Goal: Task Accomplishment & Management: Complete application form

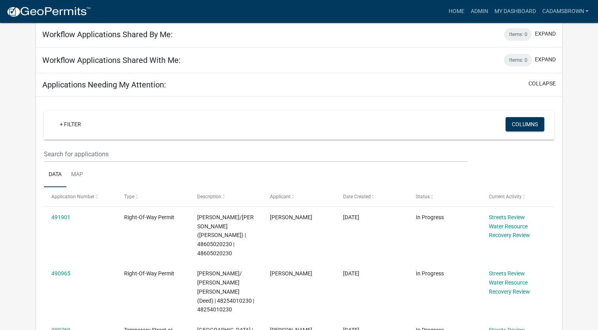
scroll to position [119, 0]
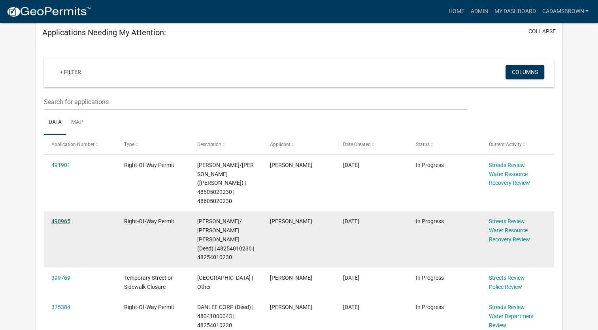
click at [56, 218] on link "490965" at bounding box center [60, 221] width 19 height 6
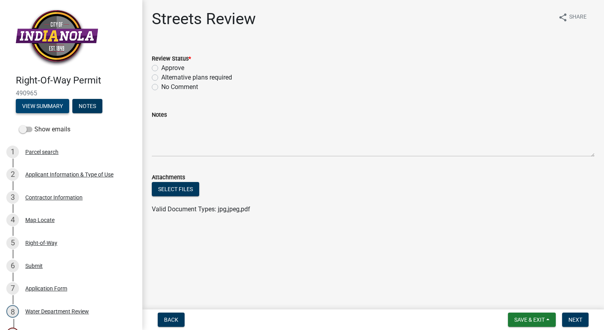
click at [30, 105] on button "View Summary" at bounding box center [42, 106] width 53 height 14
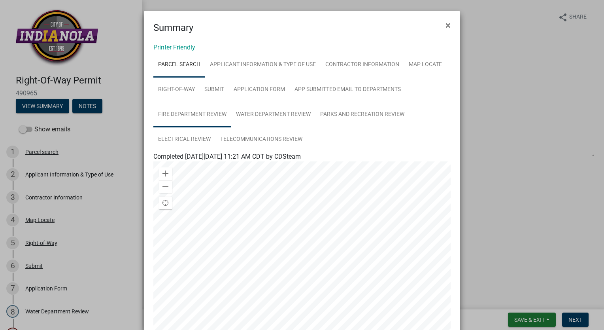
click at [204, 111] on link "Fire Department Review" at bounding box center [192, 114] width 78 height 25
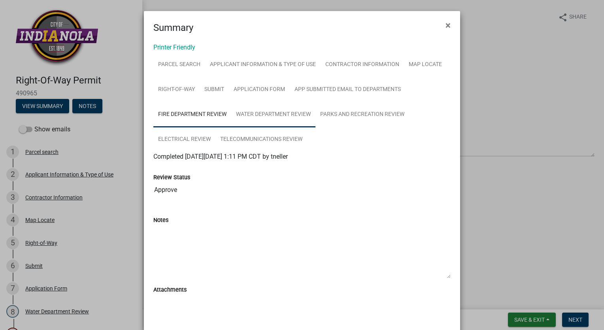
click at [268, 113] on link "Water Department Review" at bounding box center [273, 114] width 84 height 25
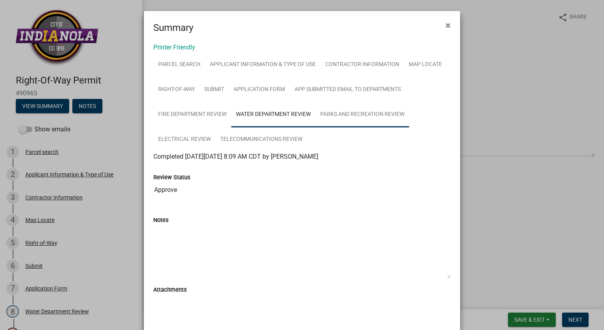
click at [342, 113] on link "Parks and Recreation Review" at bounding box center [362, 114] width 94 height 25
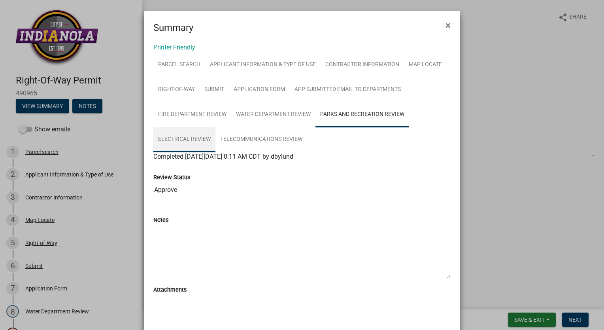
click at [182, 137] on link "Electrical Review" at bounding box center [184, 139] width 62 height 25
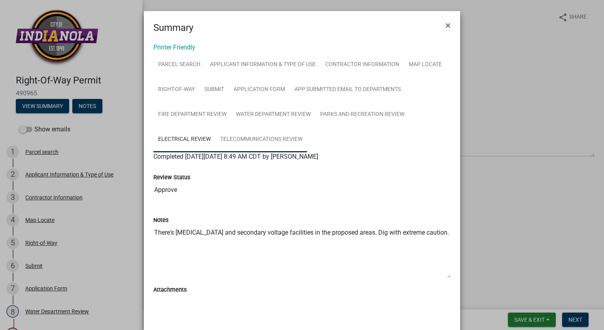
click at [271, 140] on link "Telecommunications Review" at bounding box center [261, 139] width 92 height 25
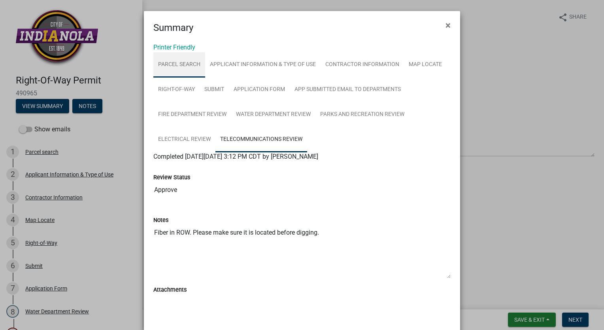
click at [183, 65] on link "Parcel search" at bounding box center [179, 64] width 52 height 25
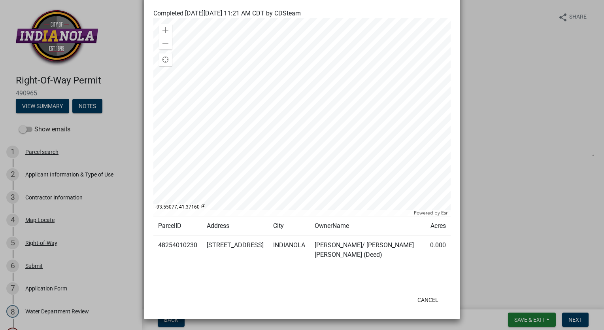
scroll to position [24, 0]
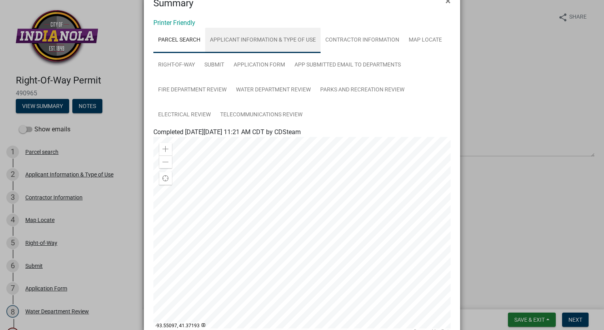
click at [229, 37] on link "Applicant Information & Type of Use" at bounding box center [262, 40] width 115 height 25
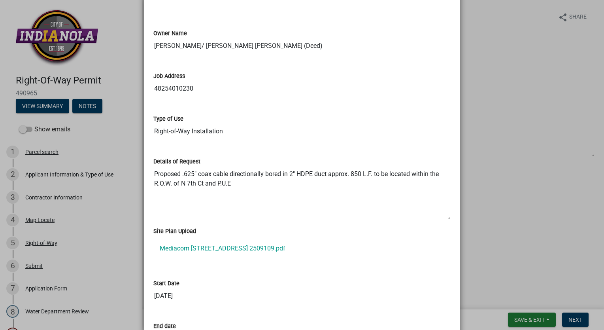
scroll to position [198, 0]
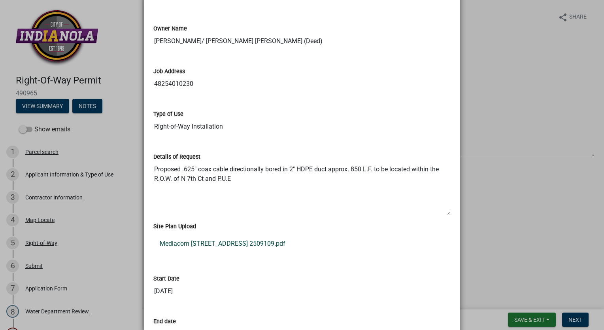
click at [263, 241] on link "Mediacom 1202 N 7th Ct Indianola IA Rev B 101025 2509109.pdf" at bounding box center [301, 243] width 297 height 19
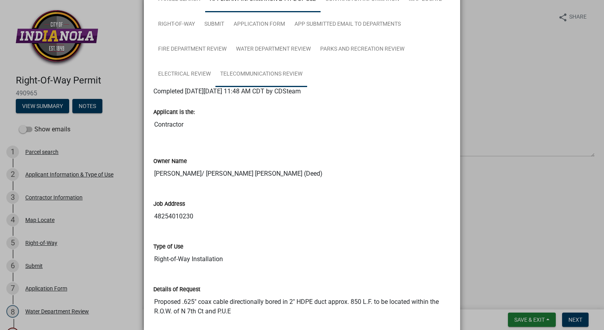
scroll to position [0, 0]
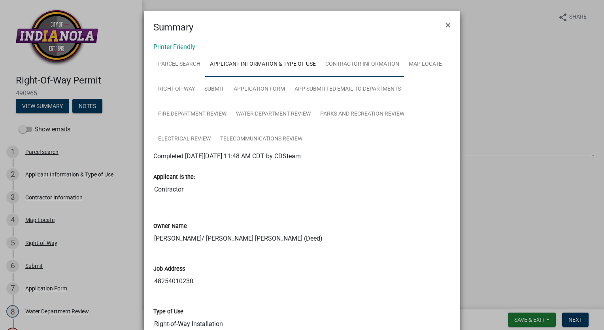
click at [352, 66] on link "Contractor Information" at bounding box center [361, 64] width 83 height 25
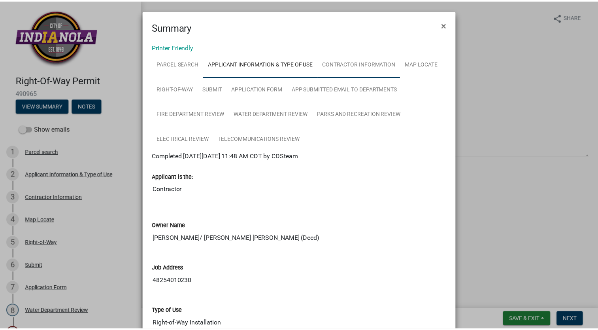
scroll to position [0, 0]
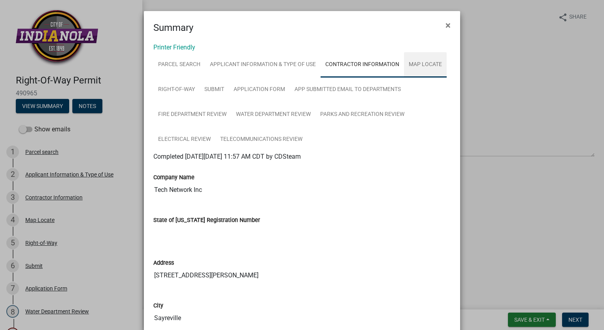
click at [416, 64] on link "Map Locate" at bounding box center [425, 64] width 43 height 25
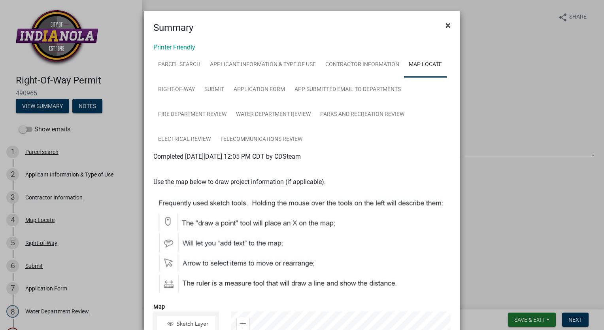
click at [445, 24] on span "×" at bounding box center [447, 25] width 5 height 11
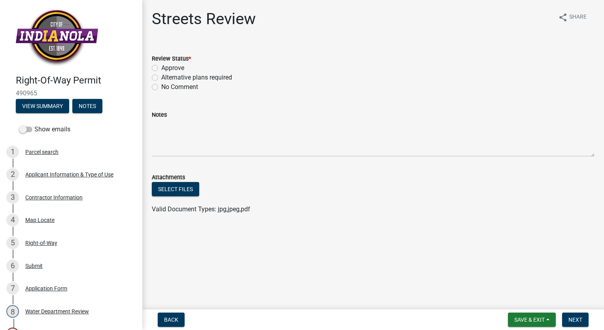
click at [161, 66] on label "Approve" at bounding box center [172, 67] width 23 height 9
click at [161, 66] on input "Approve" at bounding box center [163, 65] width 5 height 5
radio input "true"
click at [577, 317] on span "Next" at bounding box center [575, 319] width 14 height 6
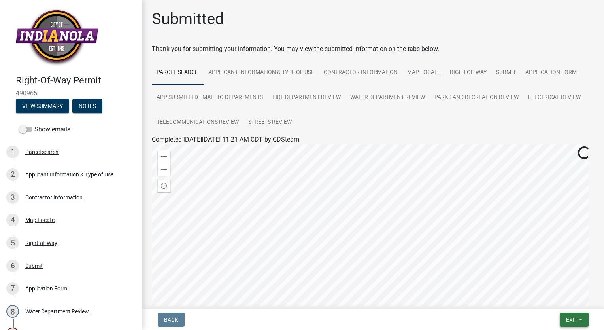
click at [577, 317] on button "Exit" at bounding box center [573, 319] width 29 height 14
click at [559, 302] on button "Save & Exit" at bounding box center [556, 298] width 63 height 19
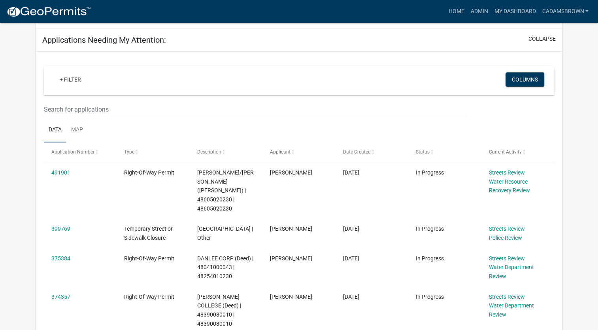
scroll to position [119, 0]
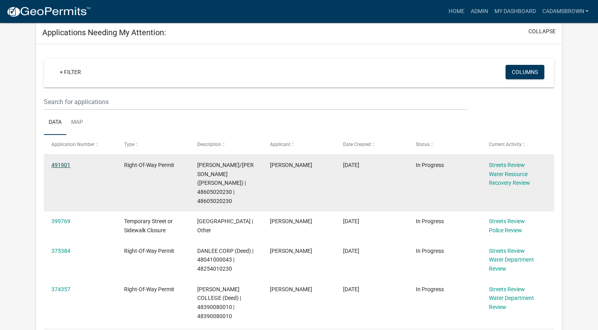
click at [60, 165] on link "491901" at bounding box center [60, 165] width 19 height 6
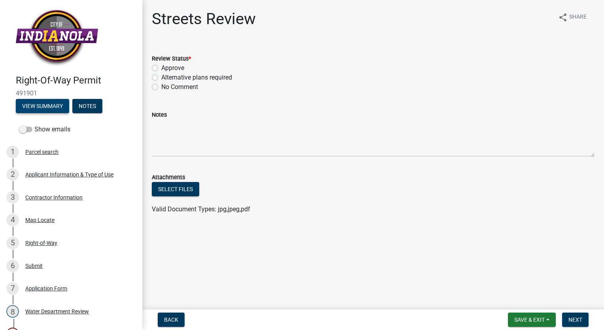
click at [60, 107] on button "View Summary" at bounding box center [42, 106] width 53 height 14
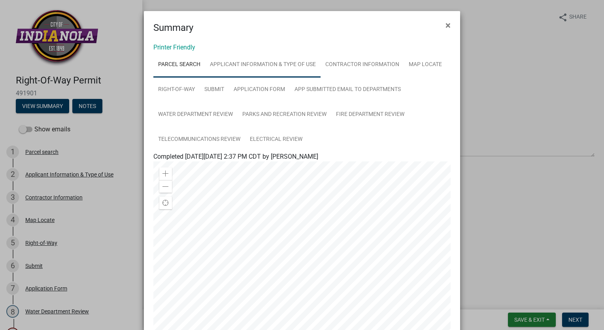
click at [271, 61] on link "Applicant Information & Type of Use" at bounding box center [262, 64] width 115 height 25
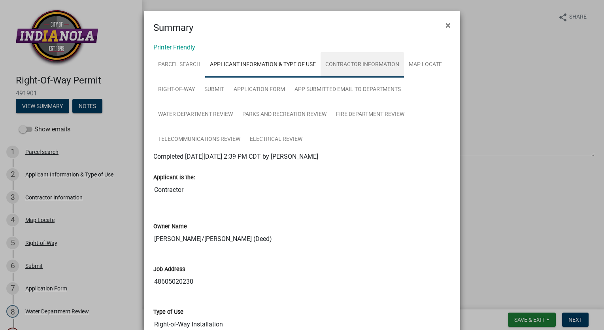
click at [370, 69] on link "Contractor Information" at bounding box center [361, 64] width 83 height 25
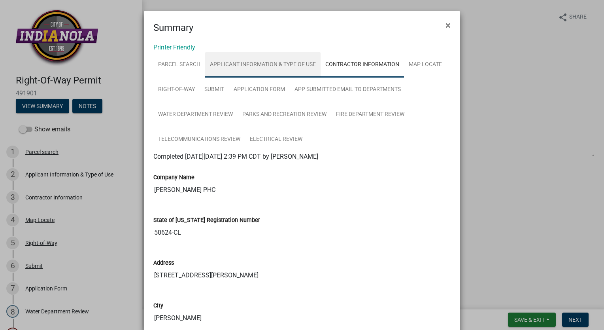
click at [239, 64] on link "Applicant Information & Type of Use" at bounding box center [262, 64] width 115 height 25
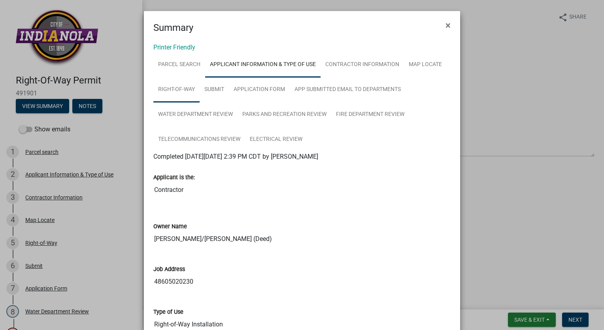
click at [185, 89] on link "Right-of-Way" at bounding box center [176, 89] width 46 height 25
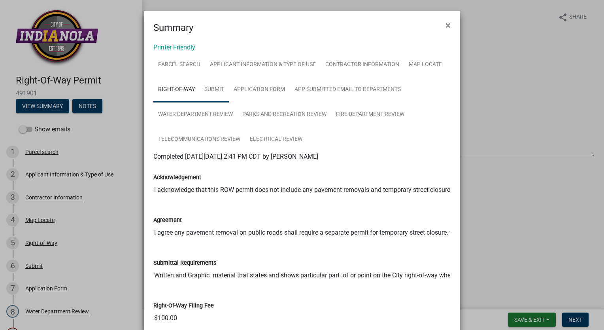
click at [209, 88] on link "Submit" at bounding box center [214, 89] width 29 height 25
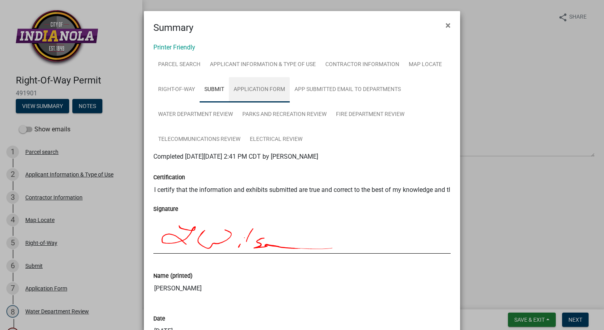
drag, startPoint x: 243, startPoint y: 86, endPoint x: 253, endPoint y: 86, distance: 10.7
click at [243, 86] on link "Application Form" at bounding box center [259, 89] width 61 height 25
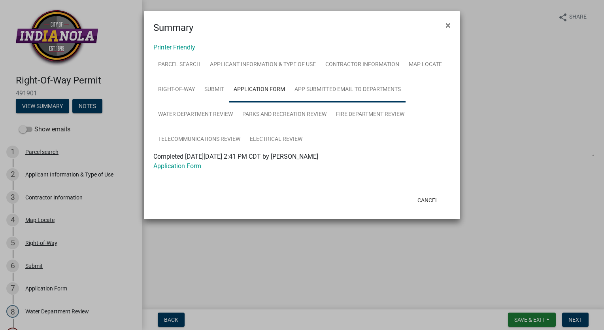
click at [331, 87] on link "App Submitted Email to Departments" at bounding box center [348, 89] width 116 height 25
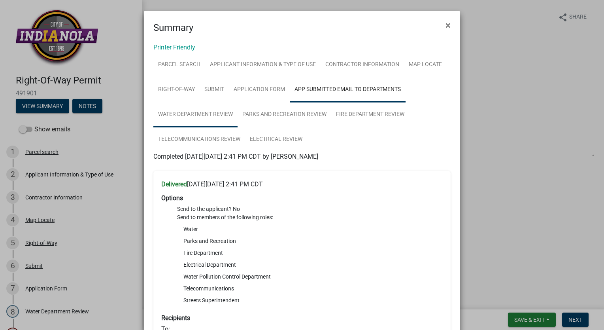
click at [213, 117] on link "Water Department Review" at bounding box center [195, 114] width 84 height 25
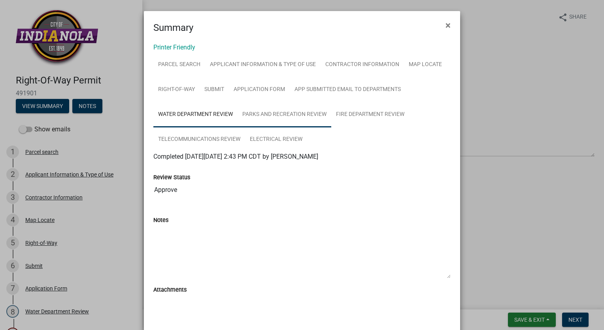
click at [281, 111] on link "Parks and Recreation Review" at bounding box center [284, 114] width 94 height 25
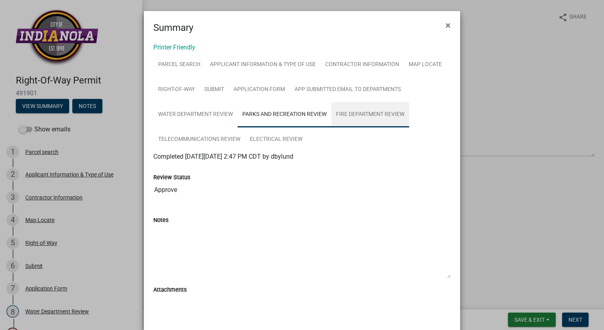
click at [368, 112] on link "Fire Department Review" at bounding box center [370, 114] width 78 height 25
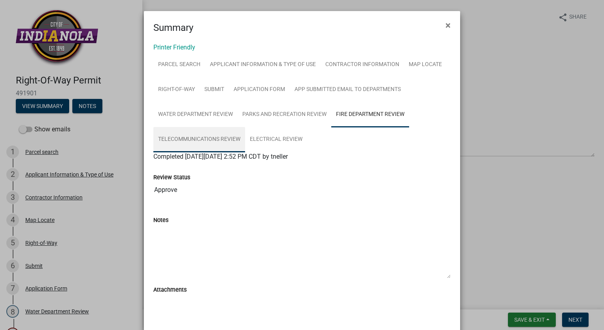
click at [191, 139] on link "Telecommunications Review" at bounding box center [199, 139] width 92 height 25
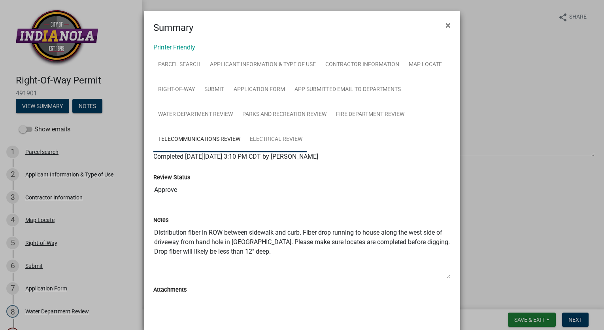
click at [275, 138] on link "Electrical Review" at bounding box center [276, 139] width 62 height 25
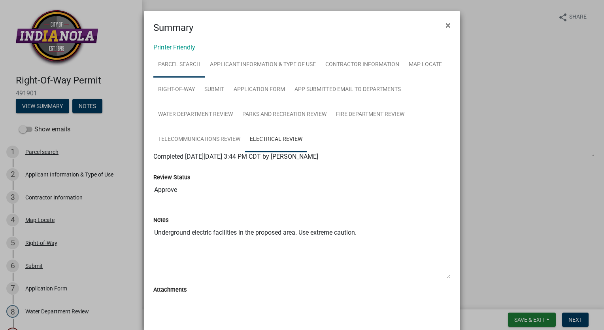
click at [180, 64] on link "Parcel search" at bounding box center [179, 64] width 52 height 25
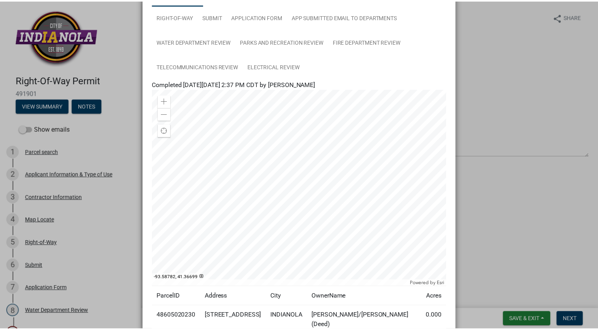
scroll to position [15, 0]
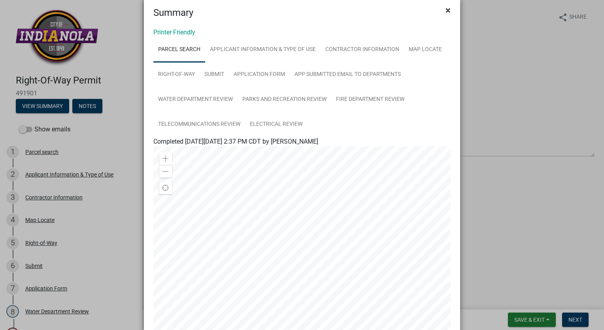
click at [445, 8] on span "×" at bounding box center [447, 10] width 5 height 11
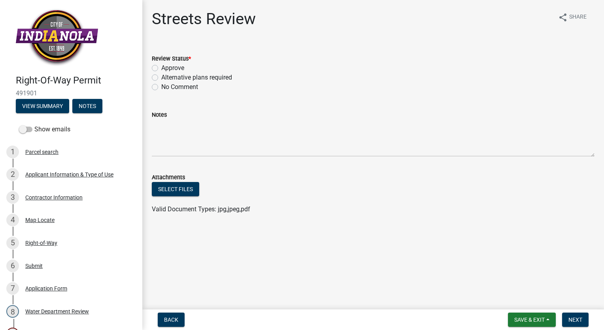
click at [161, 68] on label "Approve" at bounding box center [172, 67] width 23 height 9
click at [161, 68] on input "Approve" at bounding box center [163, 65] width 5 height 5
radio input "true"
click at [569, 318] on span "Next" at bounding box center [575, 319] width 14 height 6
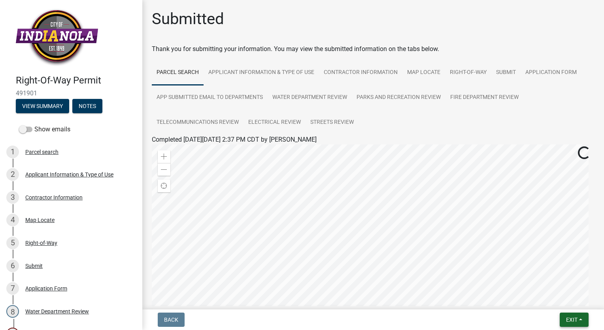
click at [569, 318] on span "Exit" at bounding box center [571, 319] width 11 height 6
click at [563, 303] on button "Save & Exit" at bounding box center [556, 298] width 63 height 19
